Goal: Go to known website: Go to known website

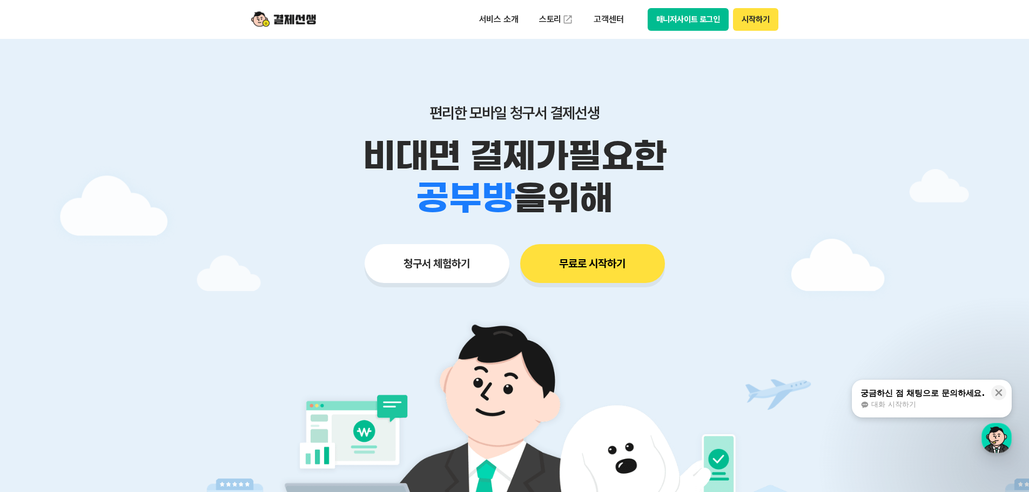
click at [699, 21] on button "매니저사이트 로그인" at bounding box center [689, 19] width 82 height 23
click at [688, 18] on button "매니저사이트 로그인" at bounding box center [689, 19] width 82 height 23
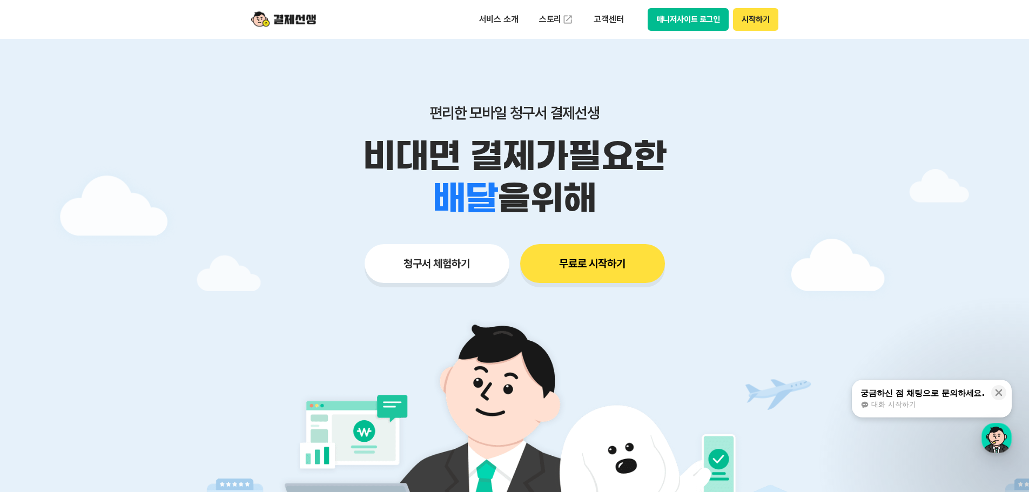
click at [234, 160] on div at bounding box center [514, 324] width 1029 height 570
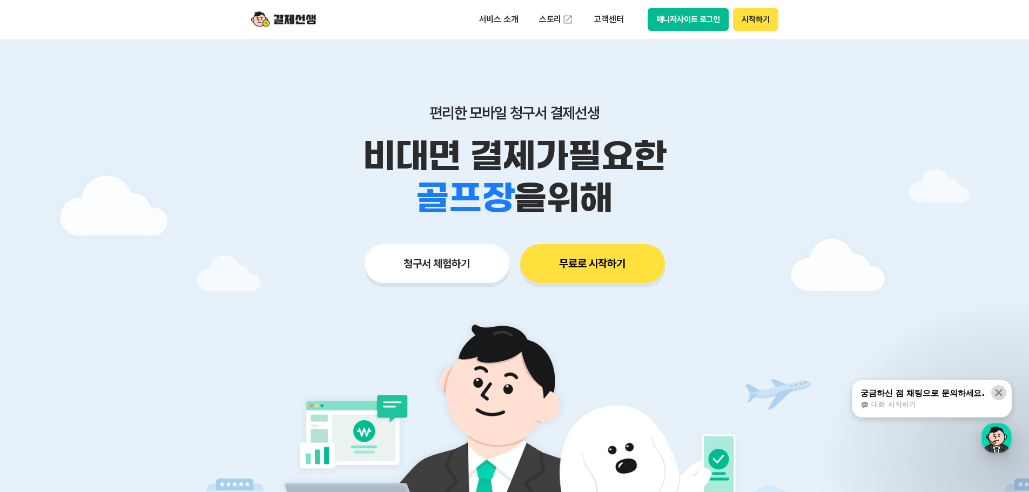
click at [1001, 397] on icon at bounding box center [999, 392] width 11 height 11
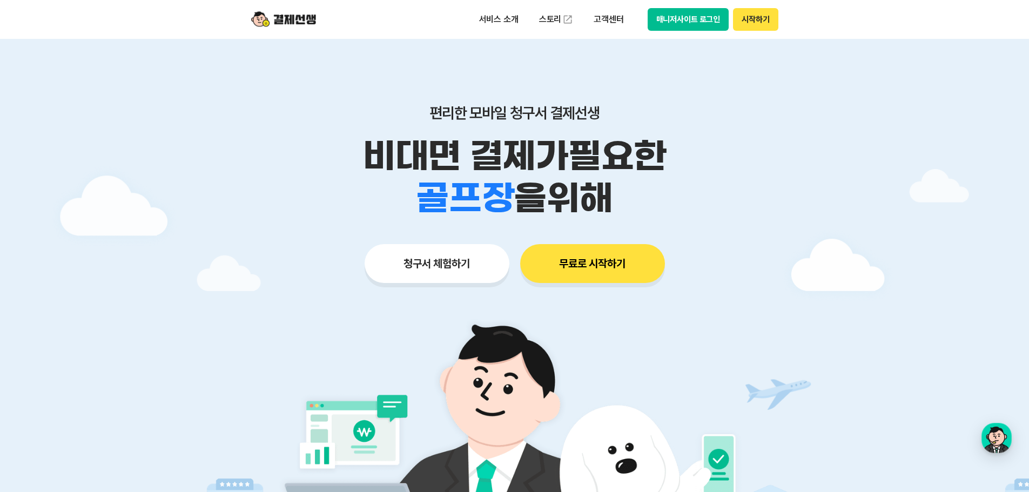
click at [929, 259] on div at bounding box center [514, 324] width 1029 height 570
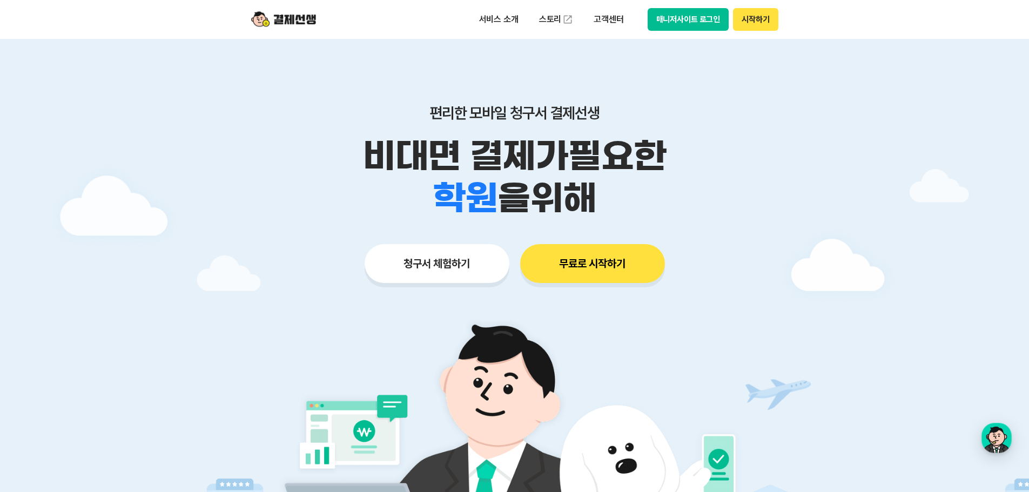
click at [708, 17] on button "매니저사이트 로그인" at bounding box center [689, 19] width 82 height 23
